Goal: Information Seeking & Learning: Understand process/instructions

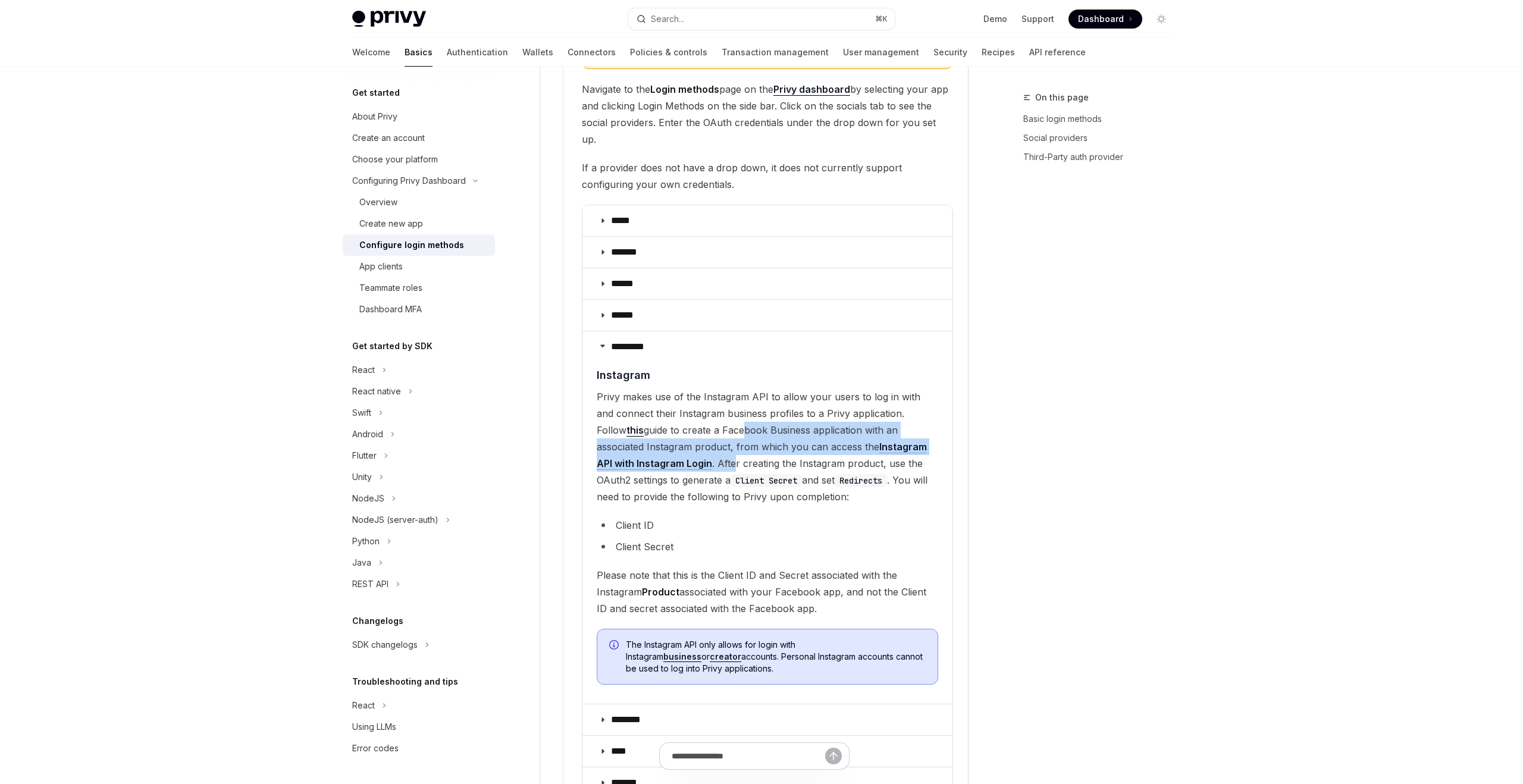
drag, startPoint x: 691, startPoint y: 414, endPoint x: 695, endPoint y: 445, distance: 31.3
click at [695, 445] on span "Privy makes use of the Instagram API to allow your users to log in with and con…" at bounding box center [766, 446] width 341 height 117
click at [679, 445] on span "Privy makes use of the Instagram API to allow your users to log in with and con…" at bounding box center [766, 446] width 341 height 117
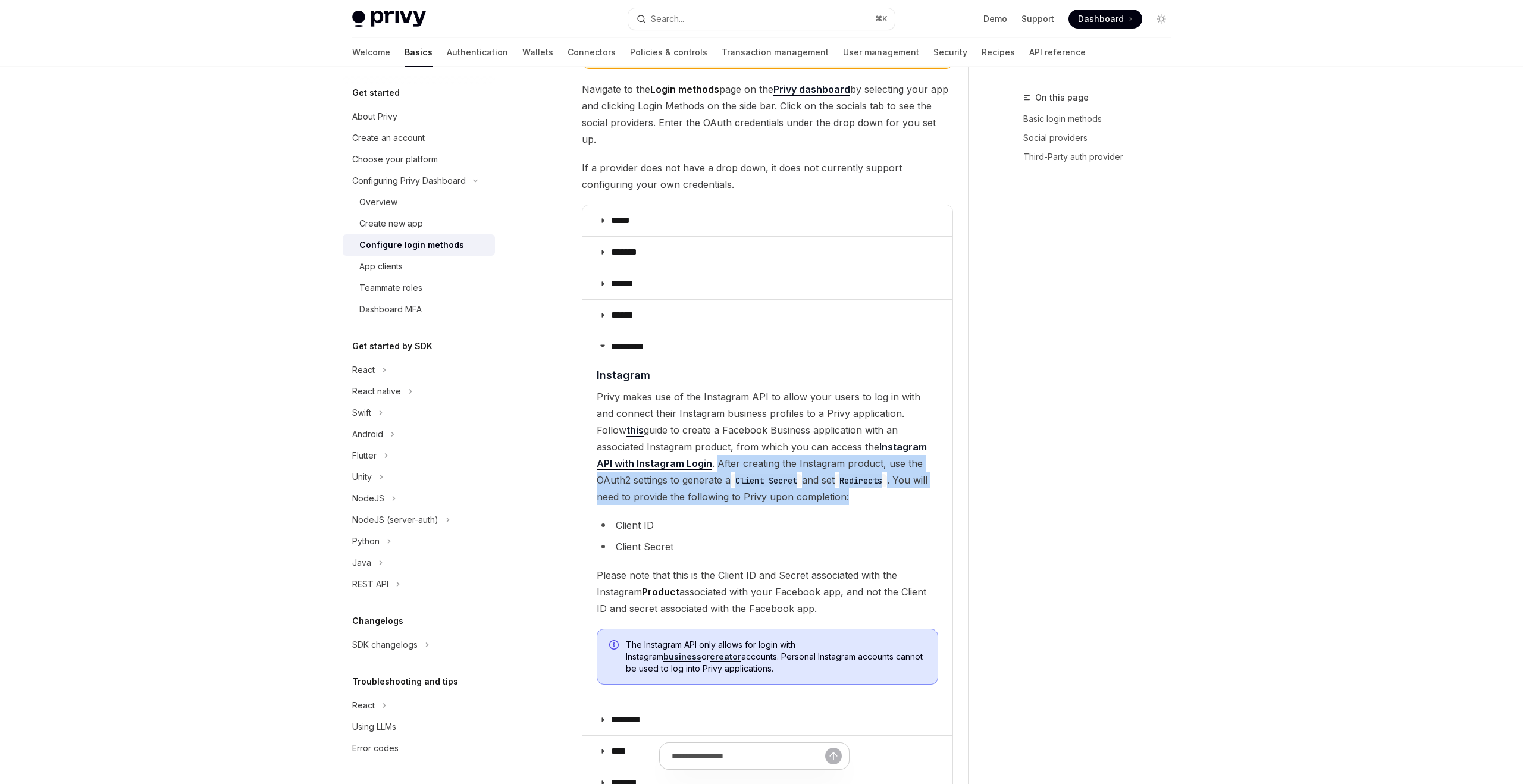
drag, startPoint x: 678, startPoint y: 446, endPoint x: 880, endPoint y: 481, distance: 205.0
click at [880, 481] on span "Privy makes use of the Instagram API to allow your users to log in with and con…" at bounding box center [766, 446] width 341 height 117
click at [734, 472] on span "Privy makes use of the Instagram API to allow your users to log in with and con…" at bounding box center [766, 446] width 341 height 117
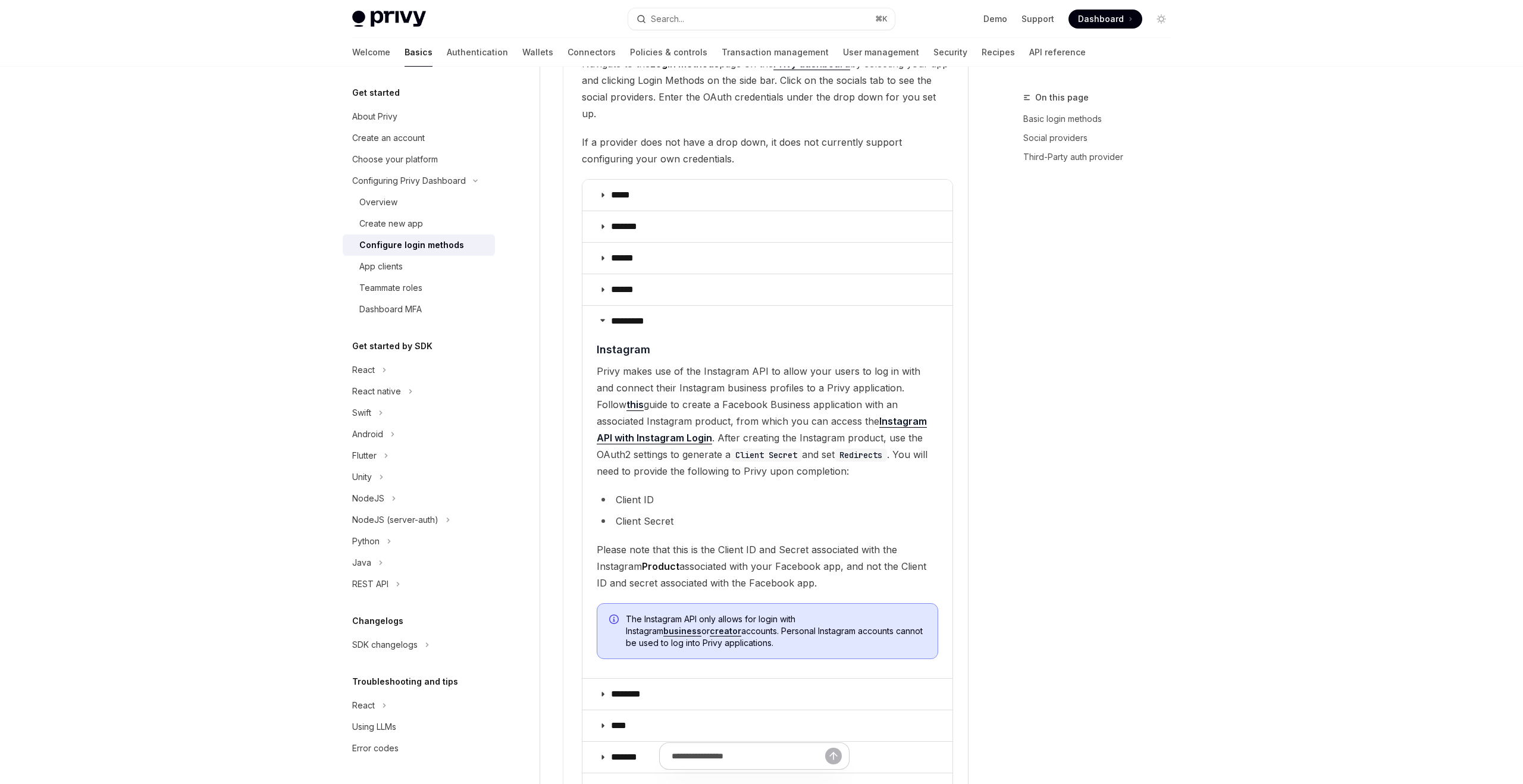
scroll to position [1378, 0]
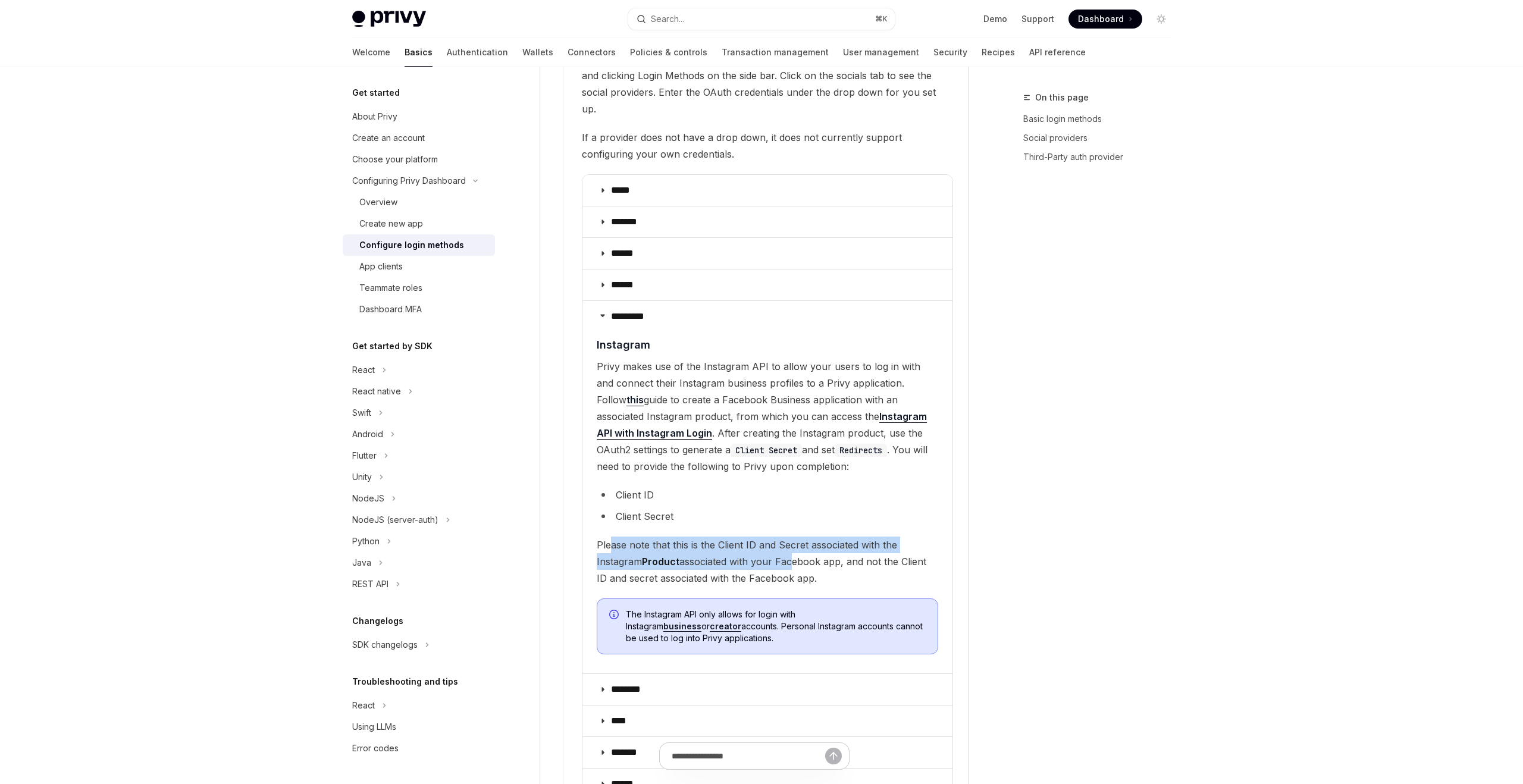
drag, startPoint x: 610, startPoint y: 524, endPoint x: 790, endPoint y: 547, distance: 181.5
click at [790, 547] on span "Please note that this is the Client ID and Secret associated with the Instagram…" at bounding box center [766, 562] width 341 height 50
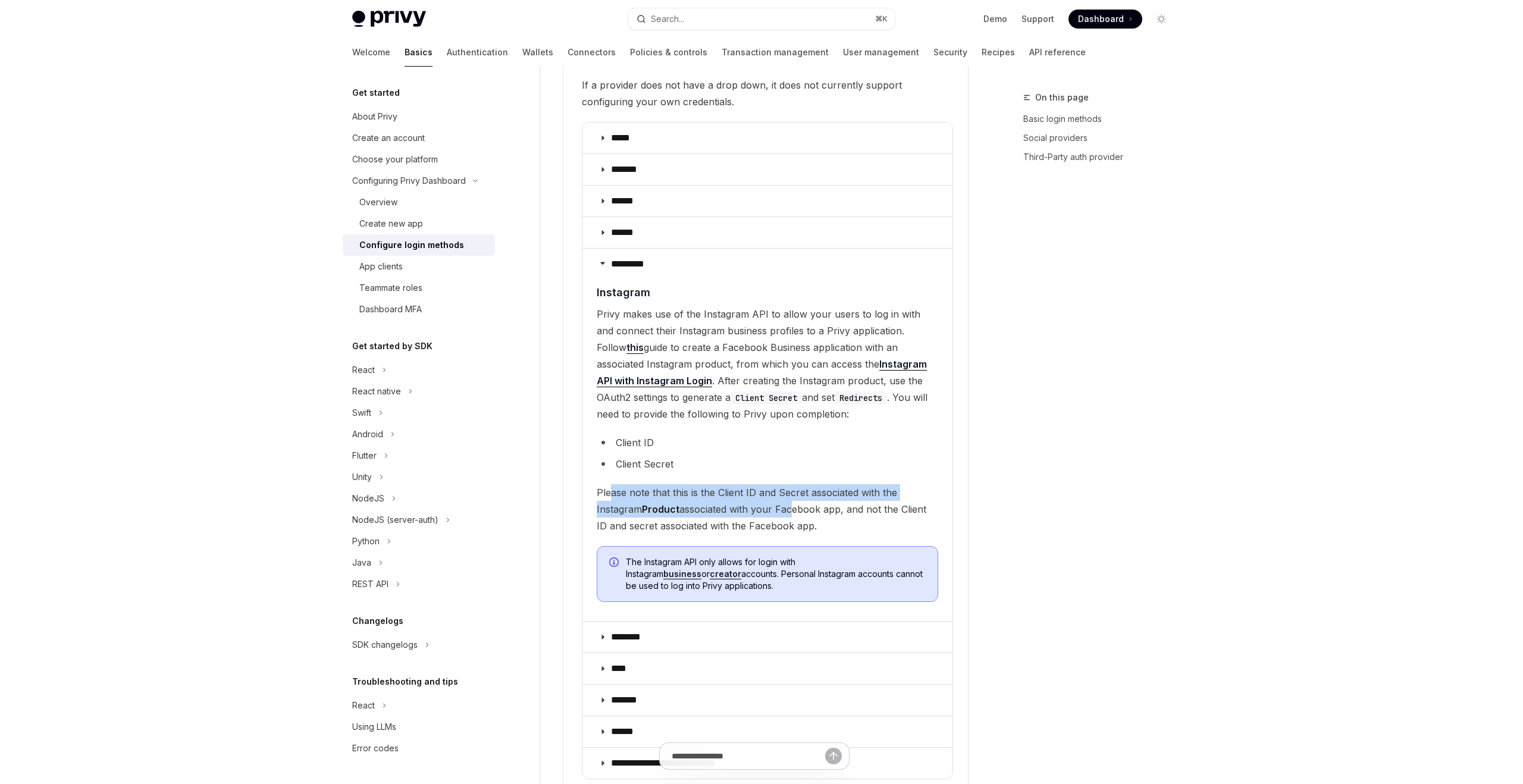
scroll to position [1431, 0]
click at [659, 484] on span "Please note that this is the Client ID and Secret associated with the Instagram…" at bounding box center [766, 508] width 341 height 50
drag, startPoint x: 602, startPoint y: 490, endPoint x: 830, endPoint y: 502, distance: 228.3
click at [830, 502] on span "Please note that this is the Client ID and Secret associated with the Instagram…" at bounding box center [766, 508] width 341 height 50
click at [786, 495] on span "Please note that this is the Client ID and Secret associated with the Instagram…" at bounding box center [766, 508] width 341 height 50
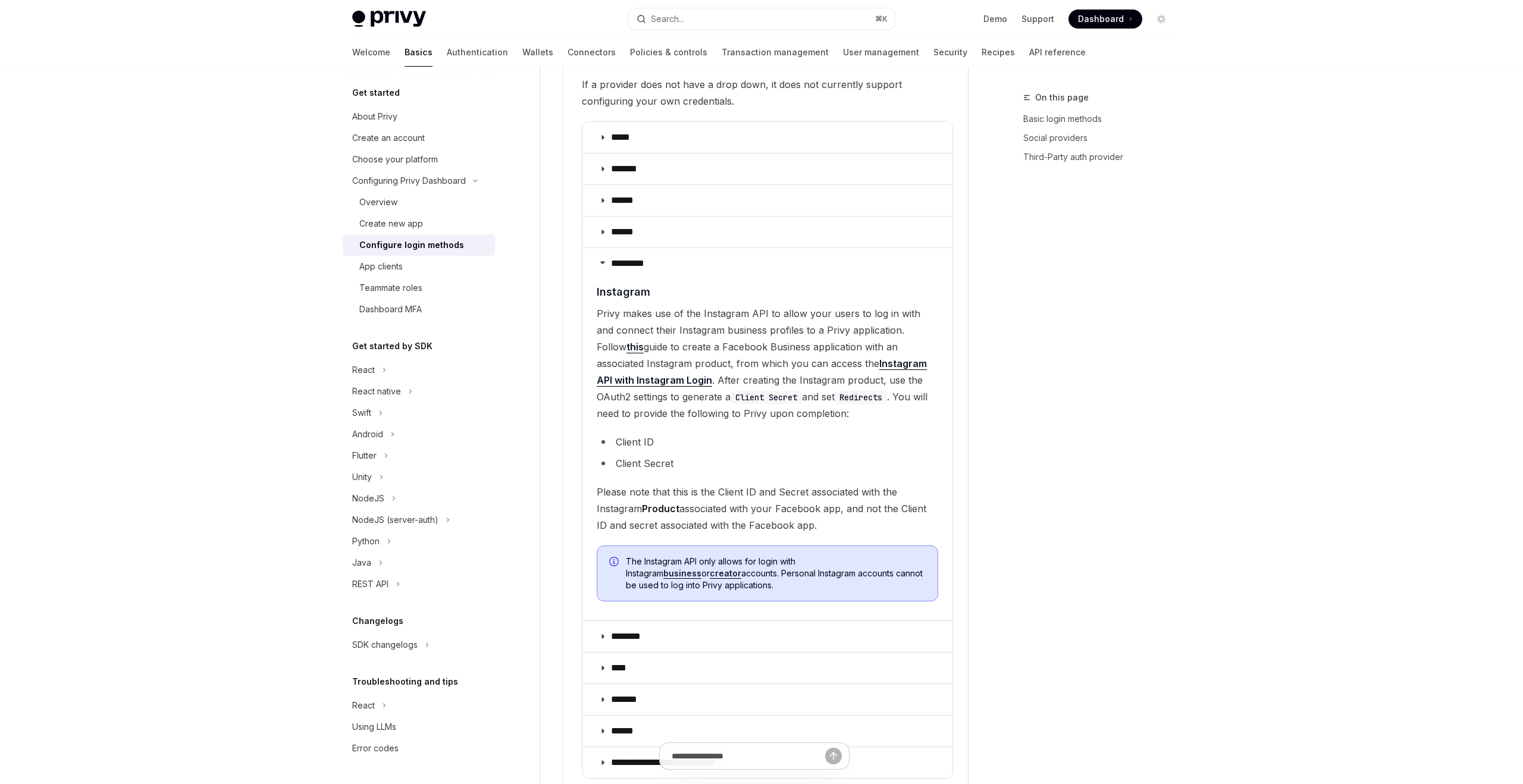
drag, startPoint x: 835, startPoint y: 508, endPoint x: 599, endPoint y: 471, distance: 238.9
click at [599, 484] on span "Please note that this is the Client ID and Secret associated with the Instagram…" at bounding box center [766, 508] width 341 height 50
type textarea "*"
